Goal: Check status

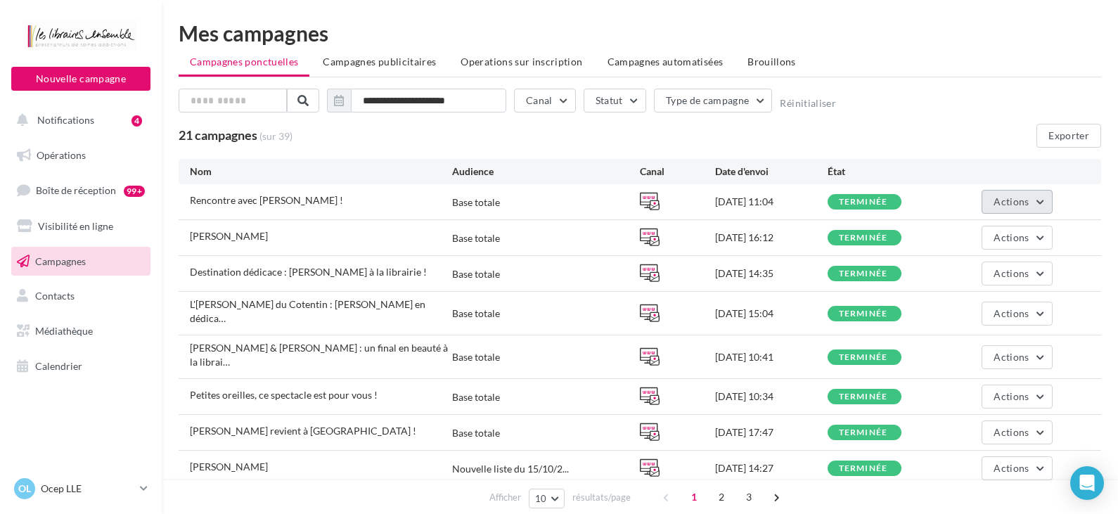
click at [997, 195] on span "Actions" at bounding box center [1011, 201] width 35 height 12
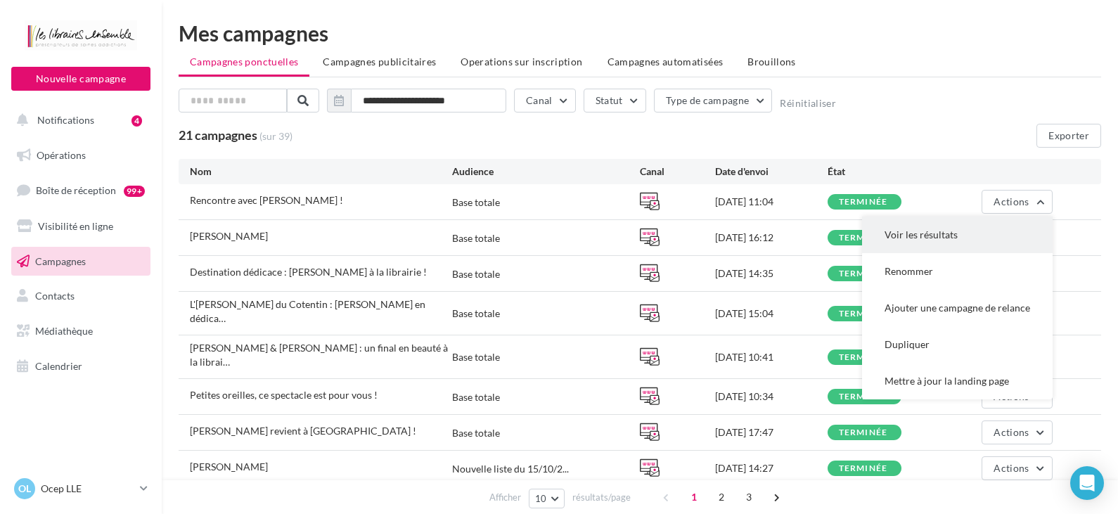
click at [944, 240] on button "Voir les résultats" at bounding box center [957, 235] width 191 height 37
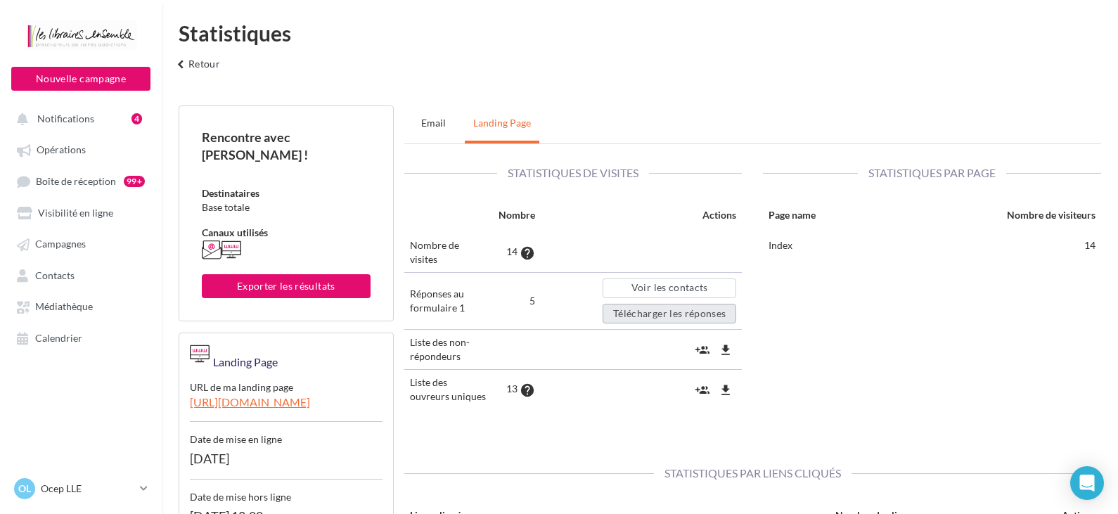
click at [669, 312] on button "Télécharger les réponses" at bounding box center [670, 314] width 134 height 20
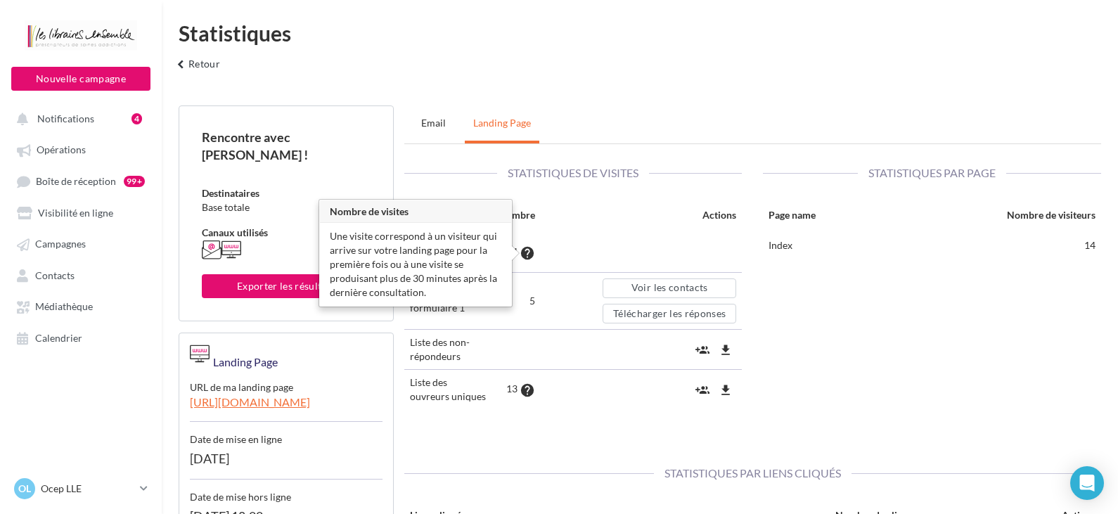
click at [522, 250] on icon "help" at bounding box center [527, 253] width 15 height 14
